Goal: Task Accomplishment & Management: Use online tool/utility

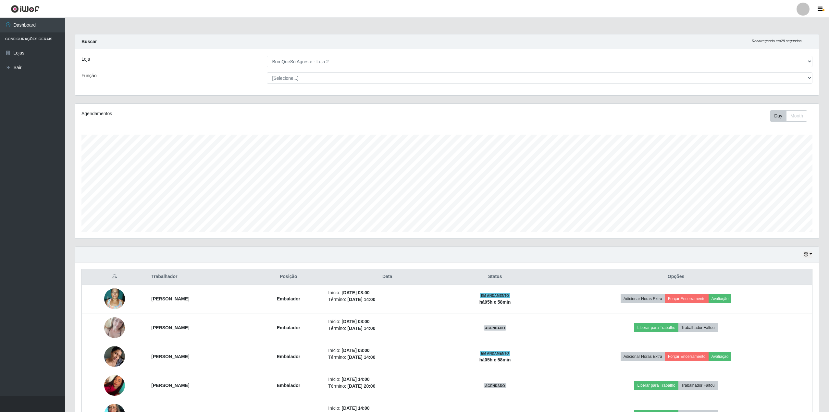
select select "214"
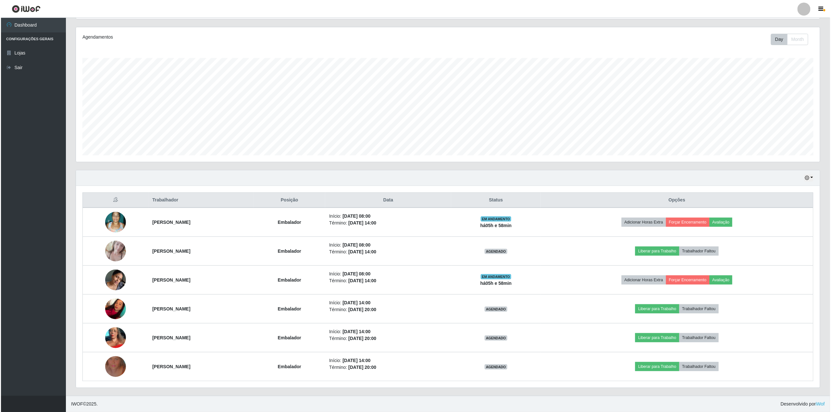
scroll to position [135, 744]
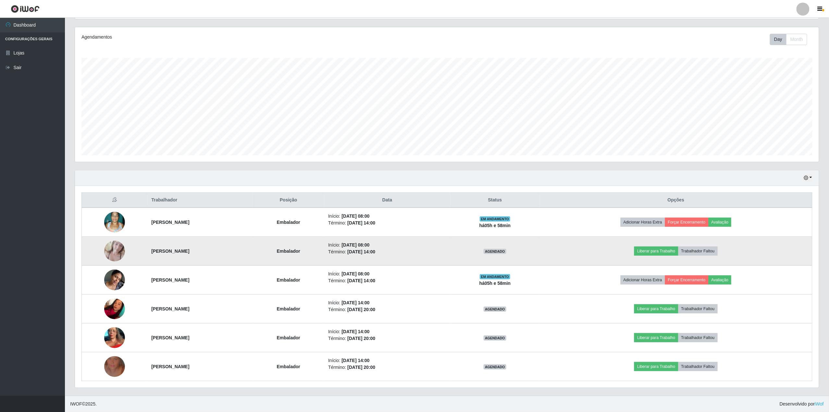
click at [122, 252] on td at bounding box center [115, 251] width 66 height 29
click at [116, 251] on img at bounding box center [114, 251] width 21 height 28
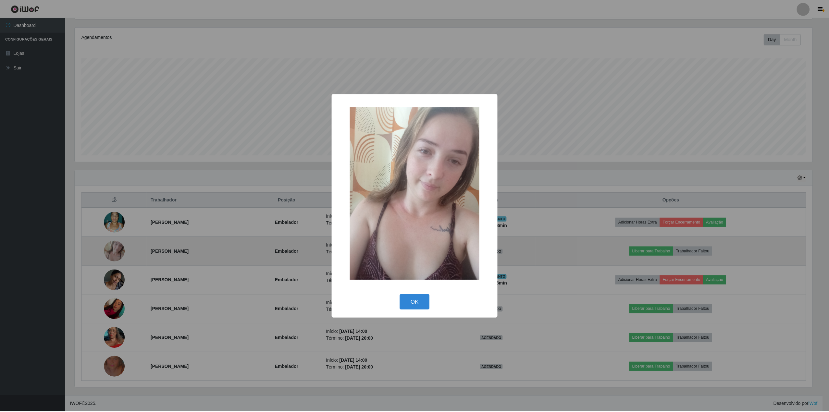
scroll to position [135, 739]
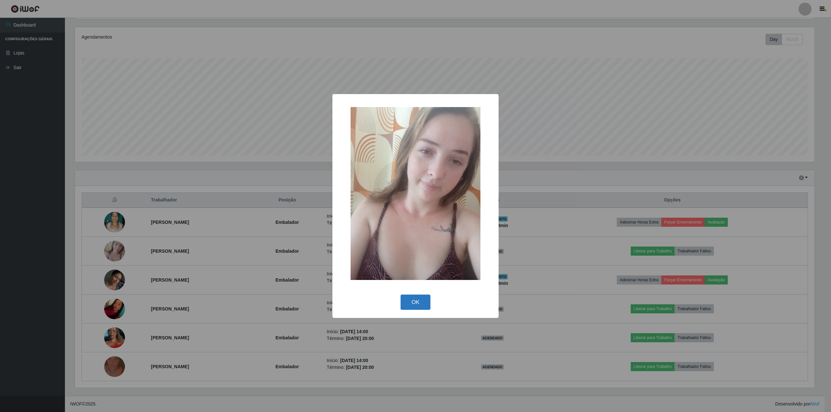
click at [423, 304] on button "OK" at bounding box center [416, 302] width 30 height 15
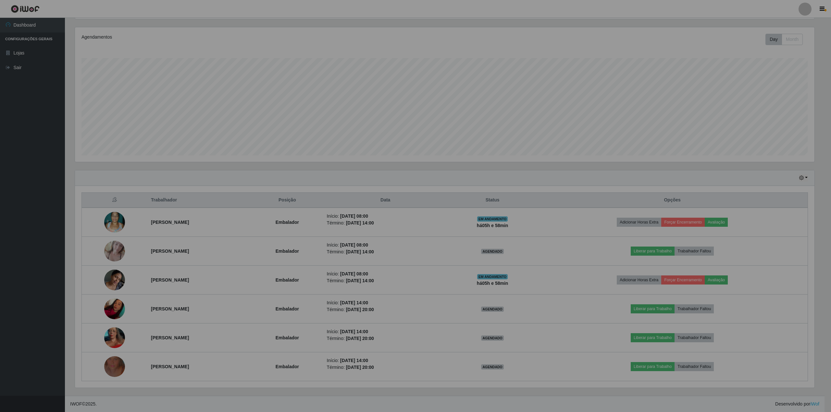
scroll to position [135, 744]
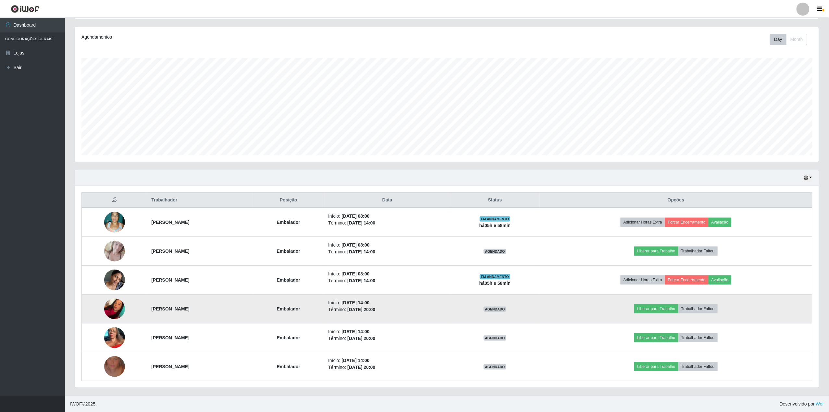
click at [110, 310] on img at bounding box center [114, 309] width 21 height 28
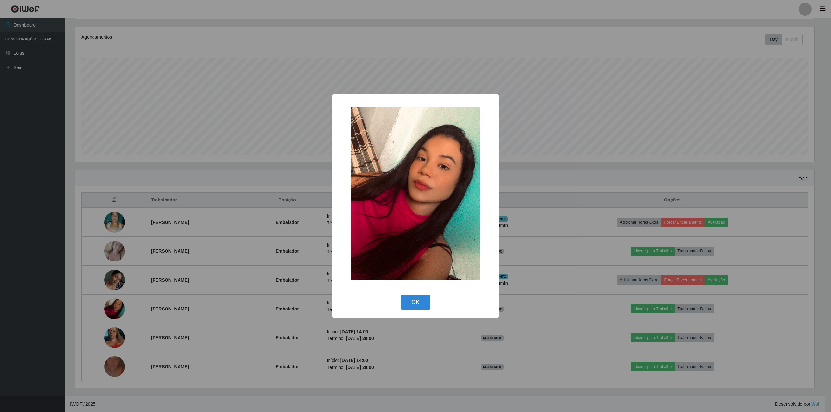
click at [17, 287] on div "× OK Cancel" at bounding box center [415, 206] width 831 height 412
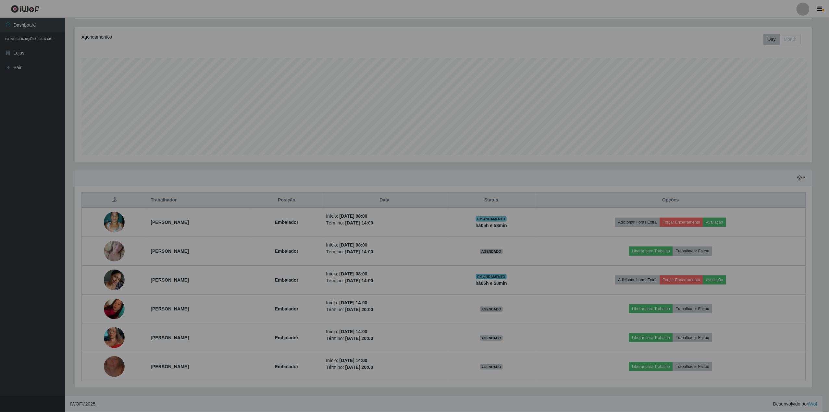
scroll to position [135, 744]
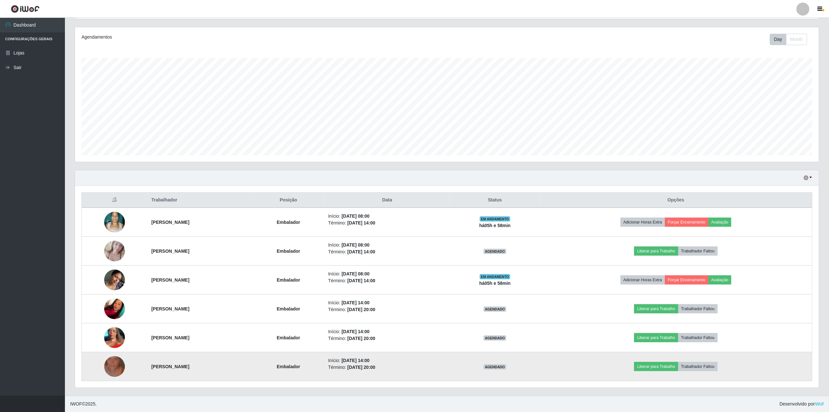
click at [104, 366] on img at bounding box center [114, 366] width 21 height 37
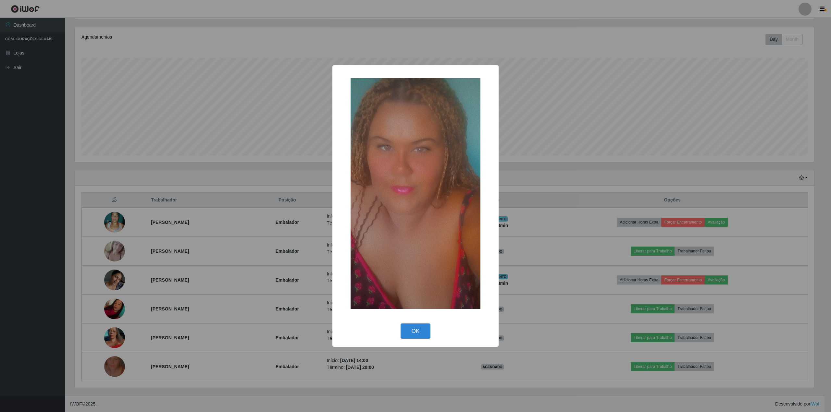
click at [51, 303] on div "× OK Cancel" at bounding box center [415, 206] width 831 height 412
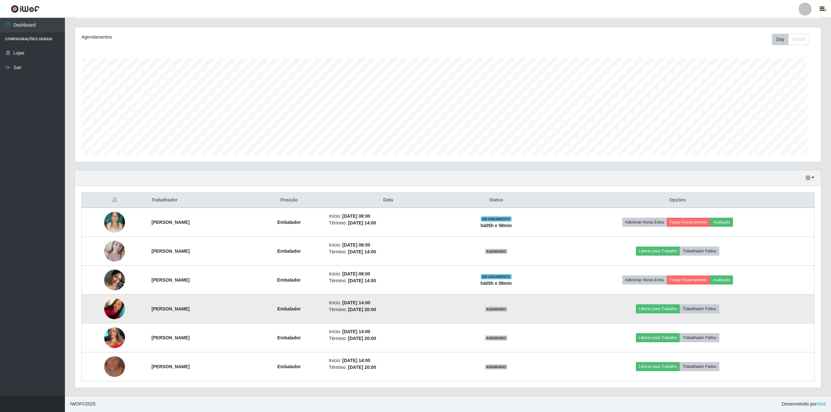
scroll to position [135, 744]
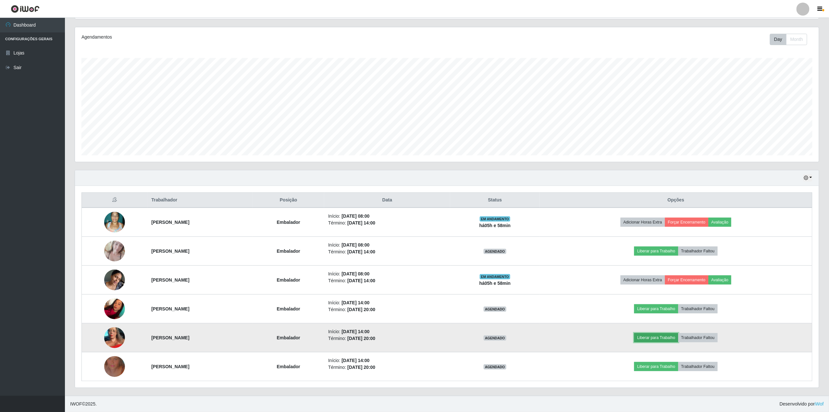
click at [678, 335] on button "Liberar para Trabalho" at bounding box center [656, 337] width 44 height 9
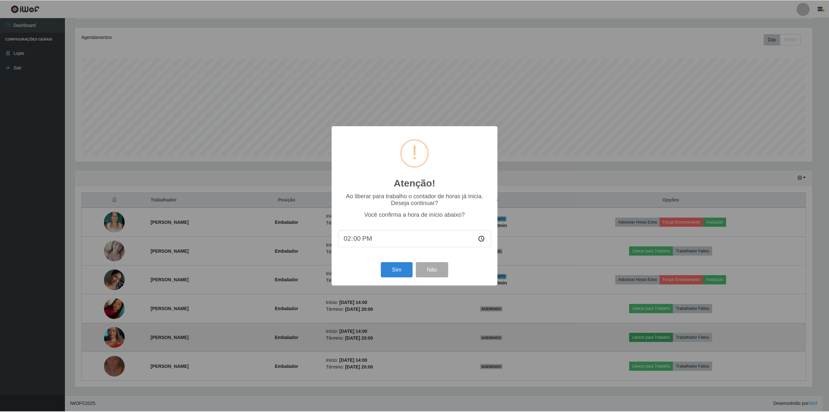
scroll to position [135, 739]
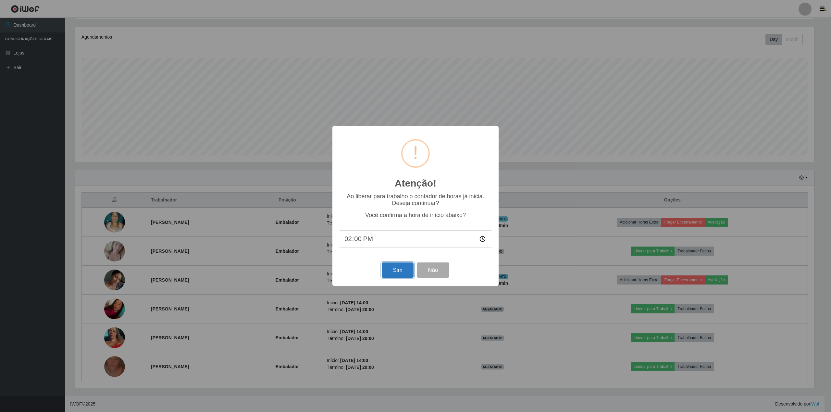
click at [393, 269] on button "Sim" at bounding box center [397, 270] width 31 height 15
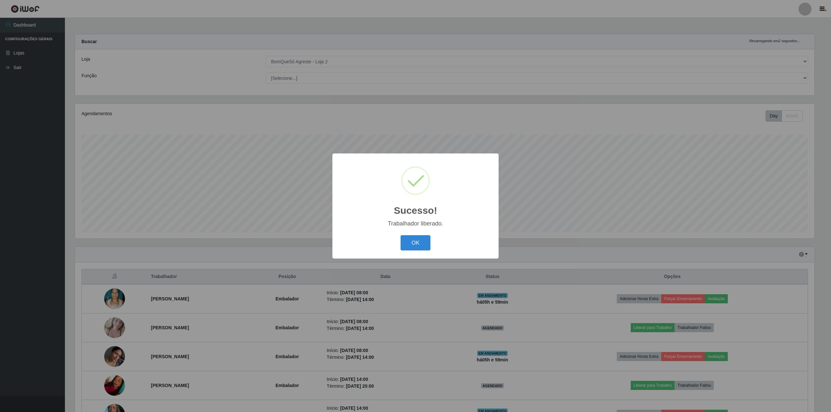
click at [411, 234] on div "OK Cancel" at bounding box center [415, 243] width 153 height 19
click at [425, 242] on button "OK" at bounding box center [416, 242] width 30 height 15
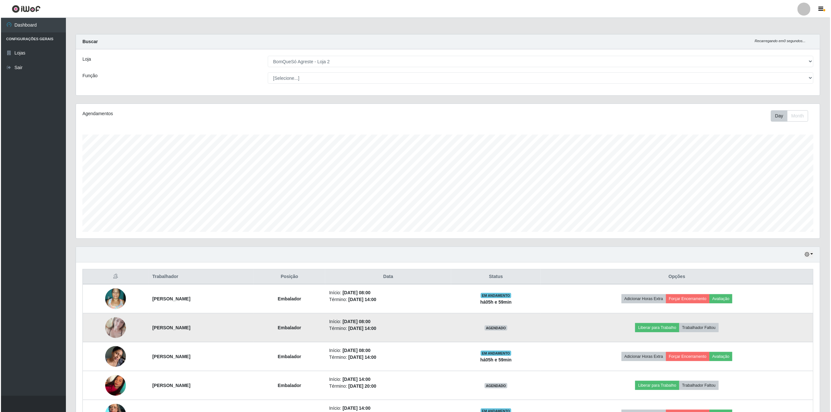
scroll to position [78, 0]
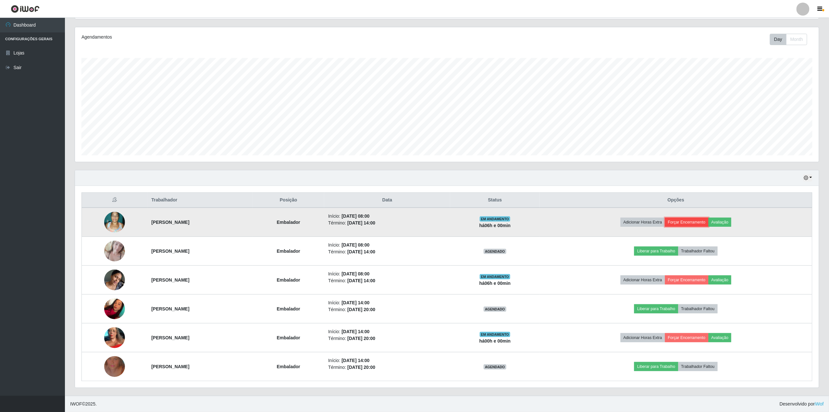
click at [706, 224] on button "Forçar Encerramento" at bounding box center [686, 222] width 43 height 9
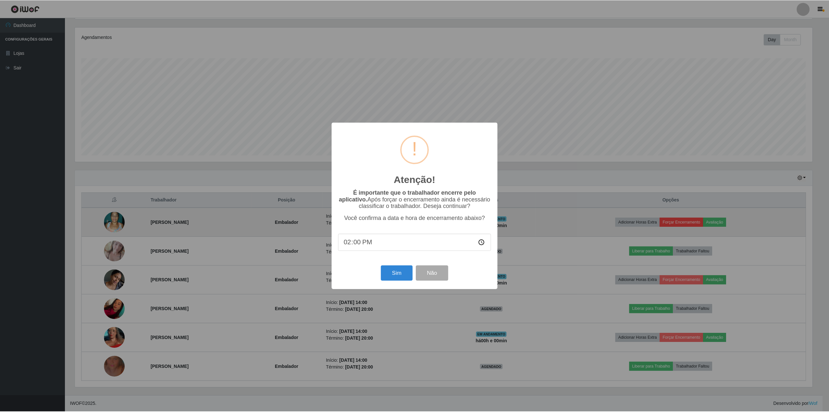
scroll to position [135, 739]
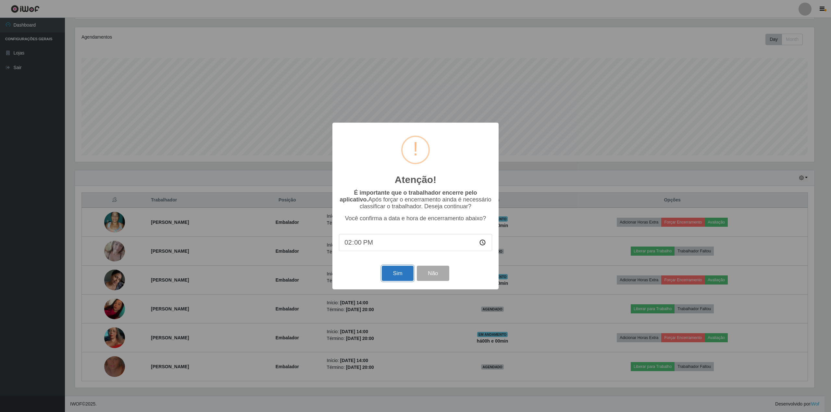
click at [398, 279] on button "Sim" at bounding box center [397, 273] width 31 height 15
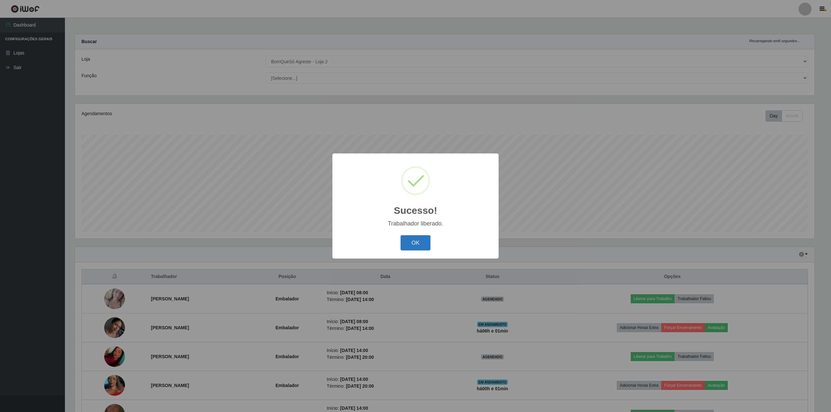
click at [412, 250] on button "OK" at bounding box center [416, 242] width 30 height 15
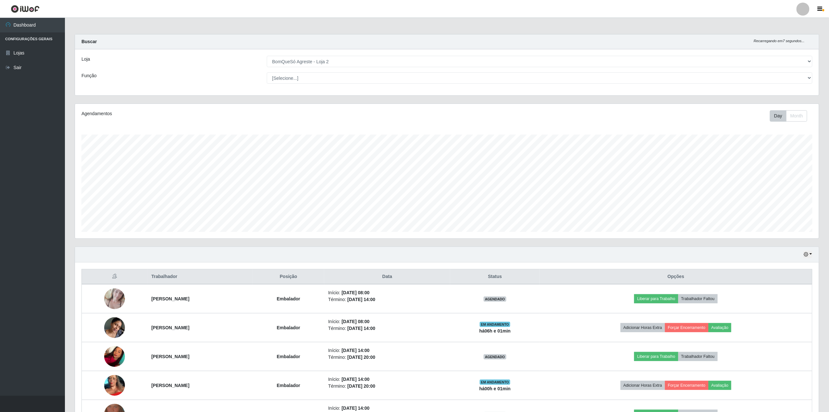
scroll to position [49, 0]
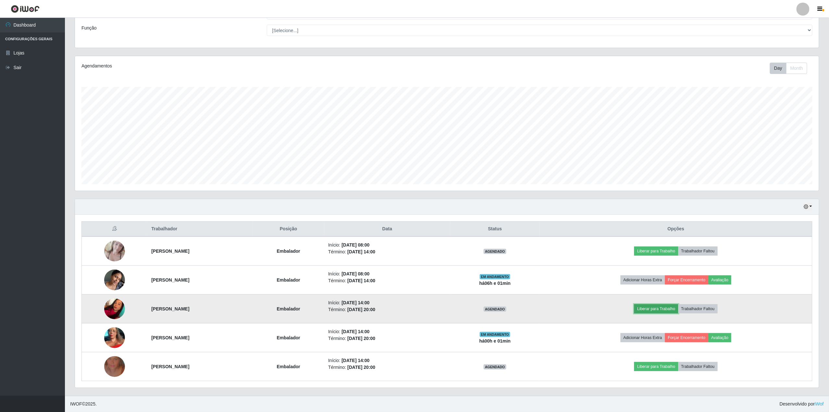
click at [676, 309] on button "Liberar para Trabalho" at bounding box center [656, 308] width 44 height 9
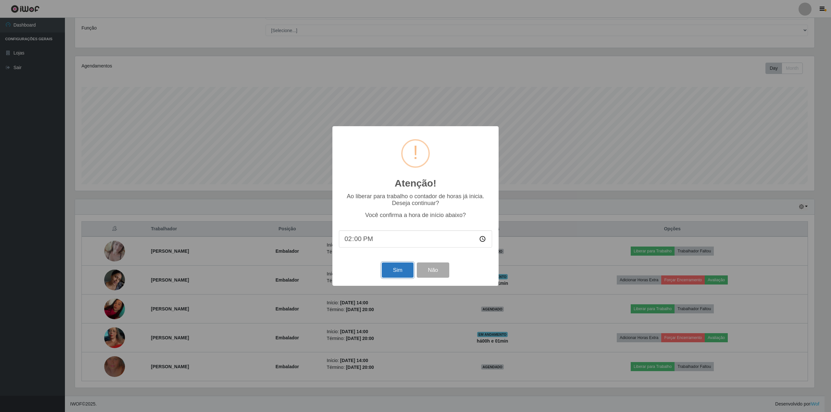
click at [400, 276] on button "Sim" at bounding box center [397, 270] width 31 height 15
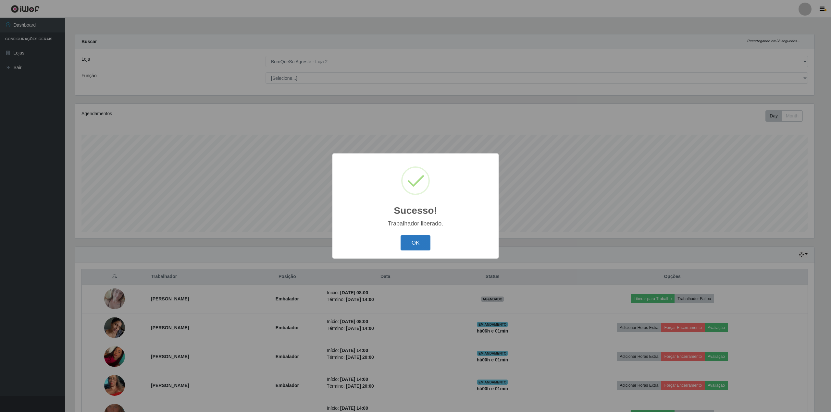
click at [416, 243] on button "OK" at bounding box center [416, 242] width 30 height 15
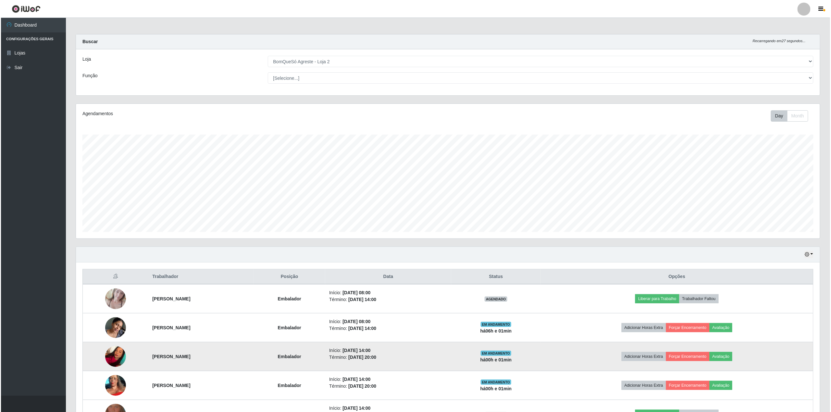
scroll to position [49, 0]
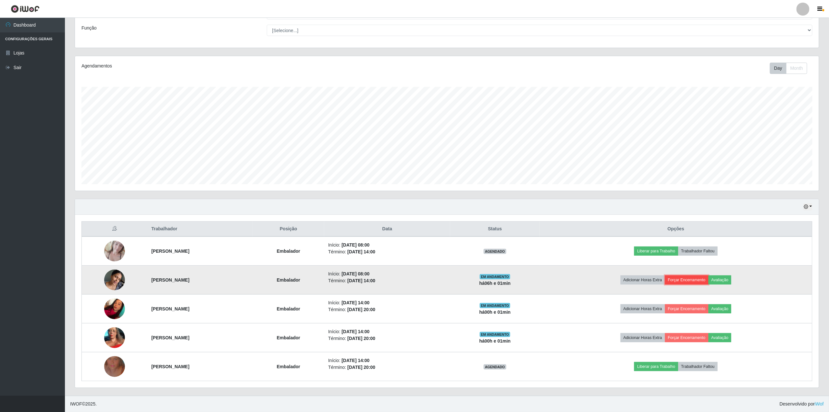
click at [709, 280] on button "Forçar Encerramento" at bounding box center [686, 280] width 43 height 9
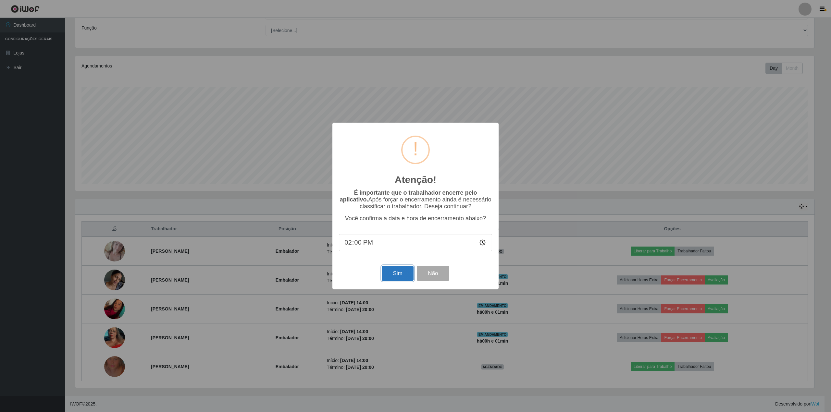
click at [395, 272] on button "Sim" at bounding box center [397, 273] width 31 height 15
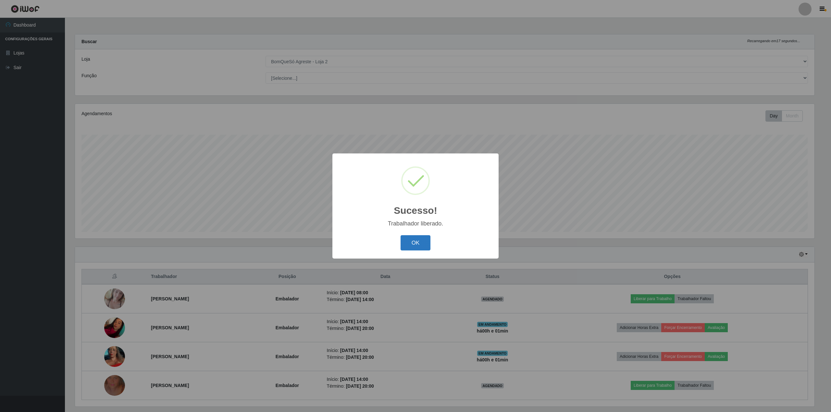
click at [418, 248] on button "OK" at bounding box center [416, 242] width 30 height 15
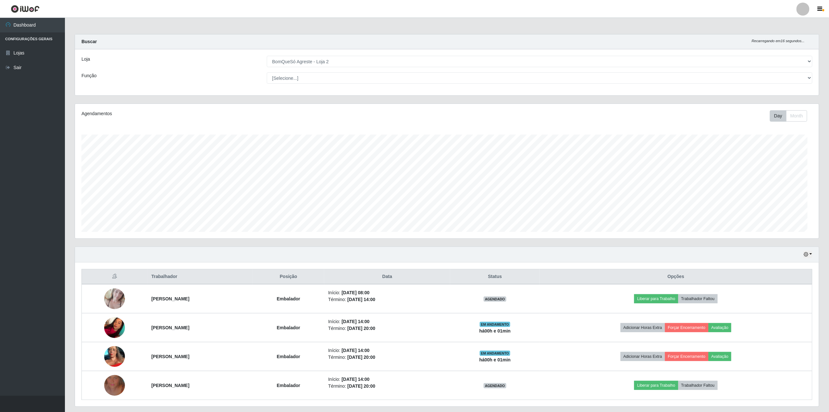
scroll to position [135, 744]
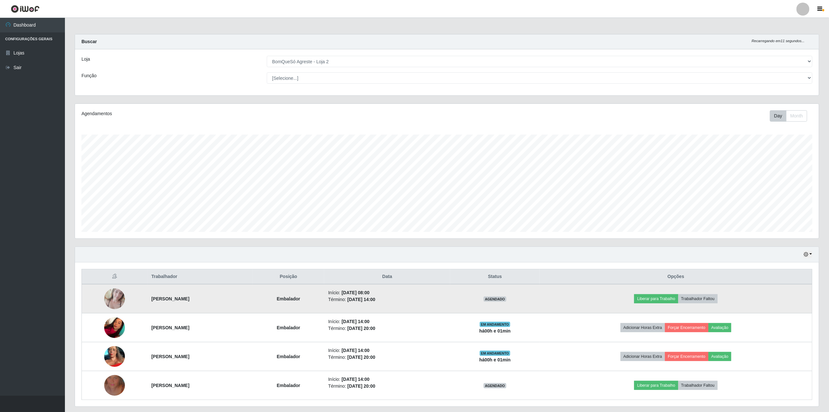
click at [111, 296] on img at bounding box center [114, 299] width 21 height 28
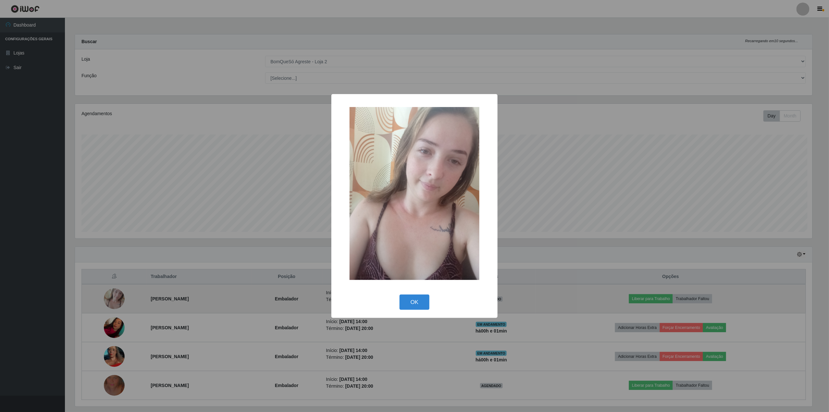
scroll to position [0, 0]
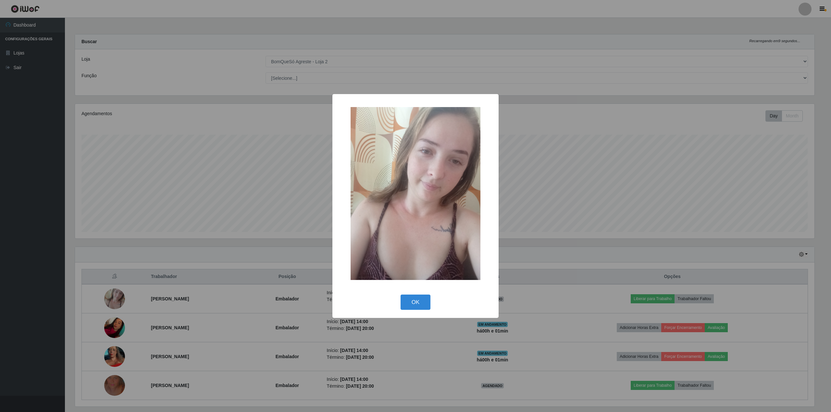
click at [226, 190] on div "× OK Cancel" at bounding box center [415, 206] width 831 height 412
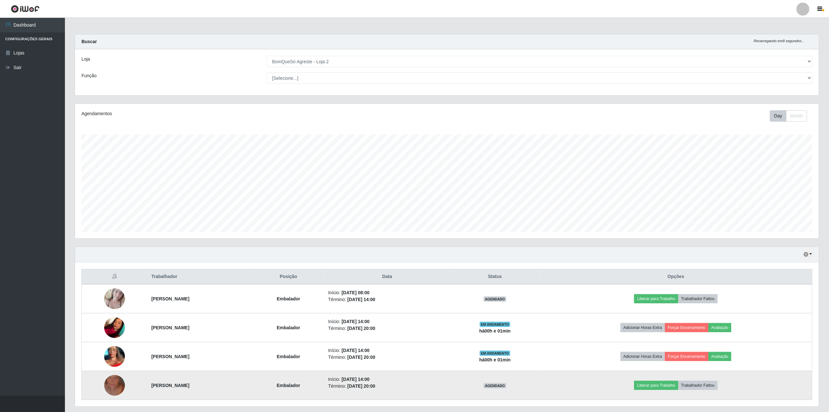
click at [98, 388] on td at bounding box center [115, 385] width 66 height 29
click at [110, 386] on img at bounding box center [114, 385] width 21 height 37
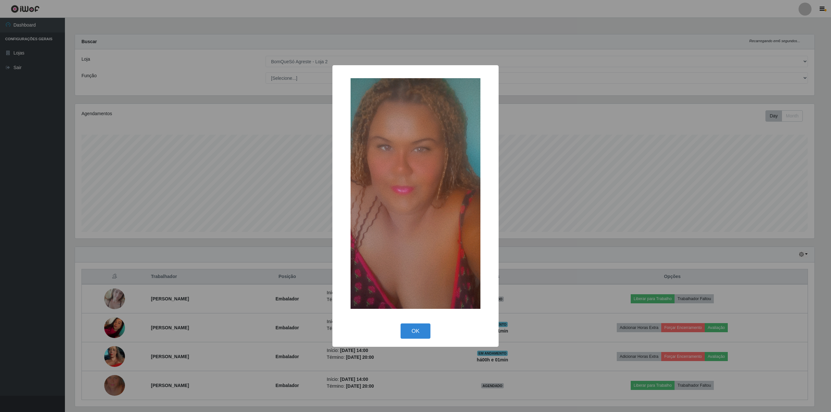
click at [223, 158] on div "× OK Cancel" at bounding box center [415, 206] width 831 height 412
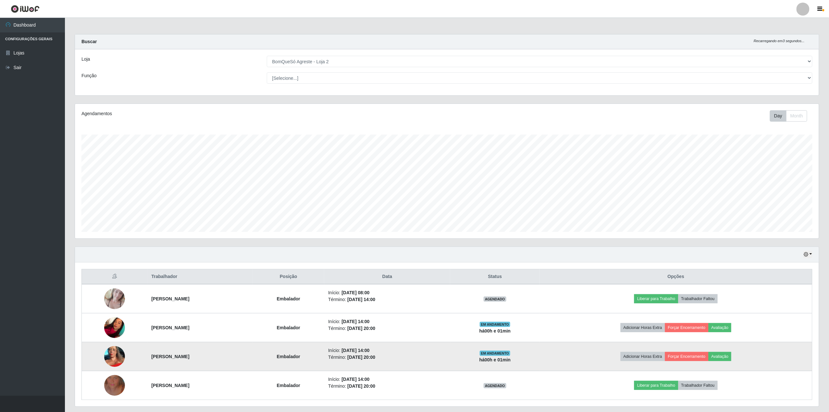
click at [108, 362] on img at bounding box center [114, 357] width 21 height 46
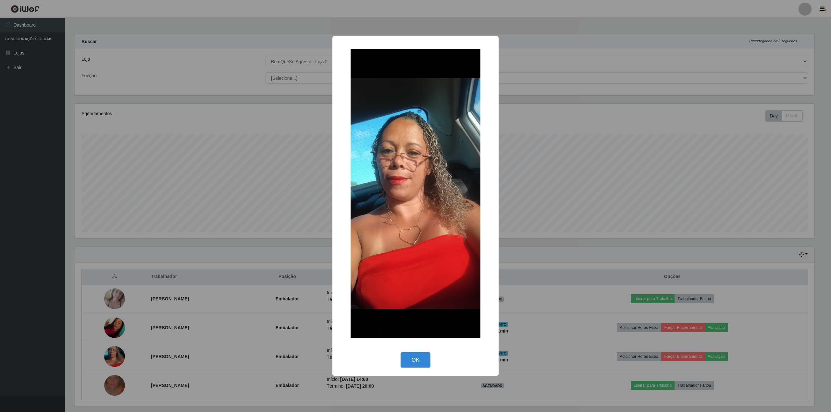
click at [239, 118] on div "× OK Cancel" at bounding box center [415, 206] width 831 height 412
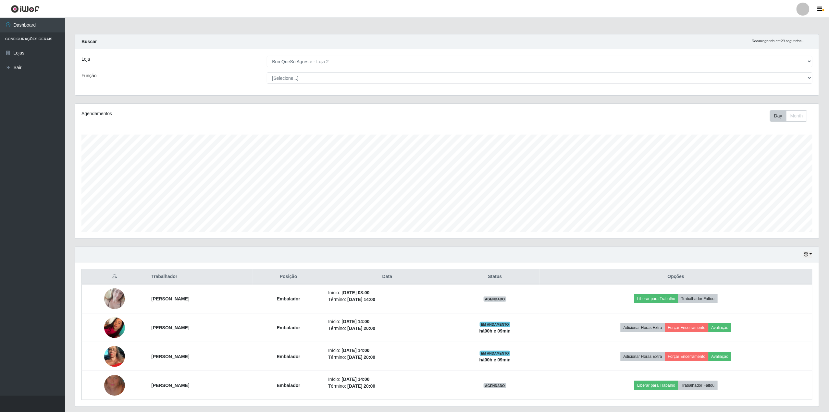
scroll to position [20, 0]
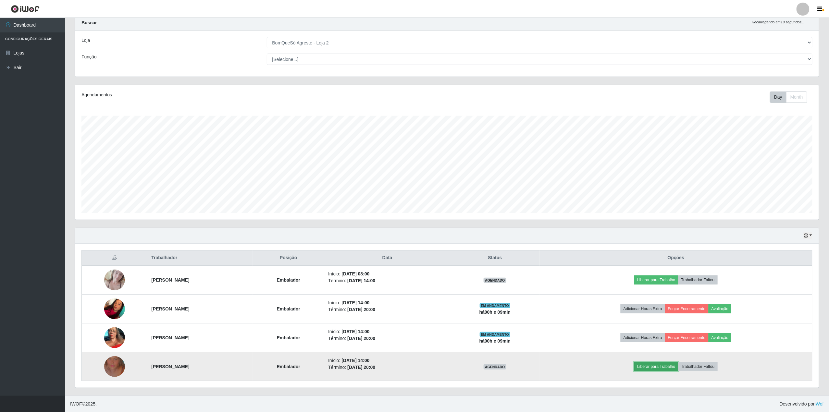
click at [678, 366] on button "Liberar para Trabalho" at bounding box center [656, 366] width 44 height 9
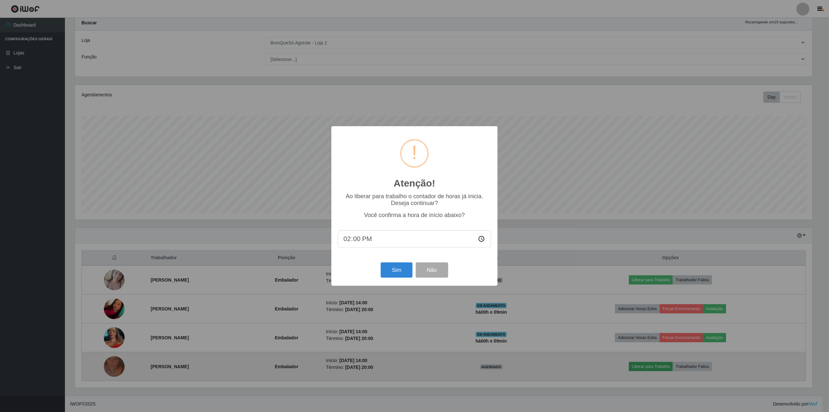
scroll to position [135, 739]
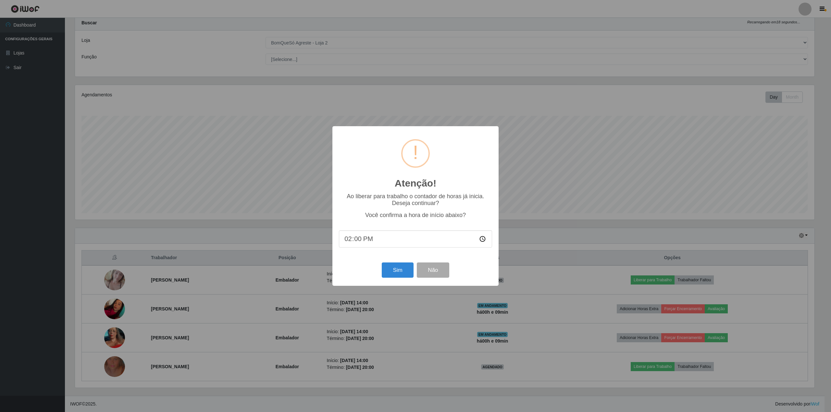
drag, startPoint x: 386, startPoint y: 284, endPoint x: 389, endPoint y: 281, distance: 4.2
click at [387, 283] on div "Atenção! × Ao liberar para trabalho o contador de horas já inicia. Deseja conti…" at bounding box center [415, 206] width 166 height 160
click at [394, 277] on button "Sim" at bounding box center [397, 270] width 31 height 15
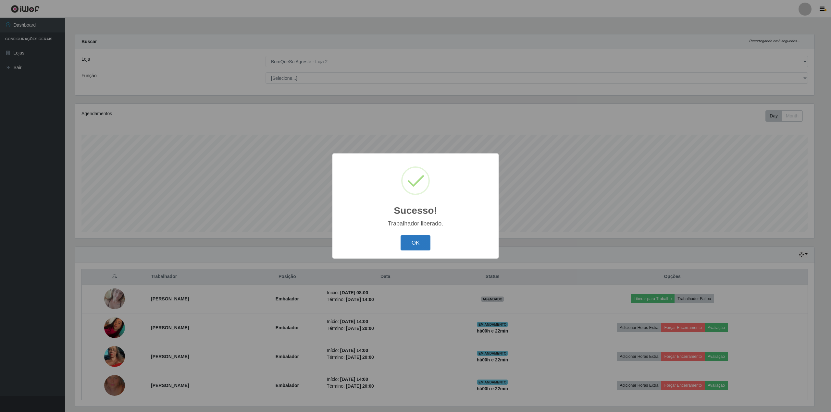
click at [405, 243] on button "OK" at bounding box center [416, 242] width 30 height 15
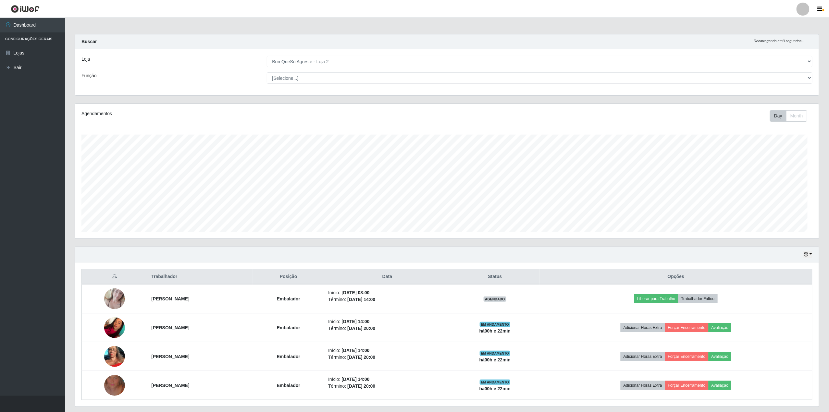
scroll to position [135, 744]
